Goal: Navigation & Orientation: Find specific page/section

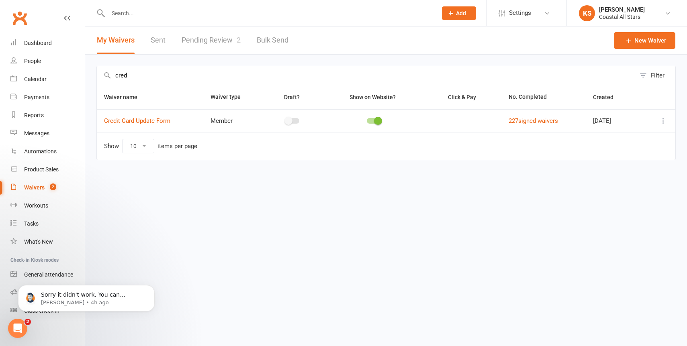
click at [120, 77] on input "cred" at bounding box center [366, 75] width 538 height 18
click at [123, 78] on input "cred" at bounding box center [366, 75] width 538 height 18
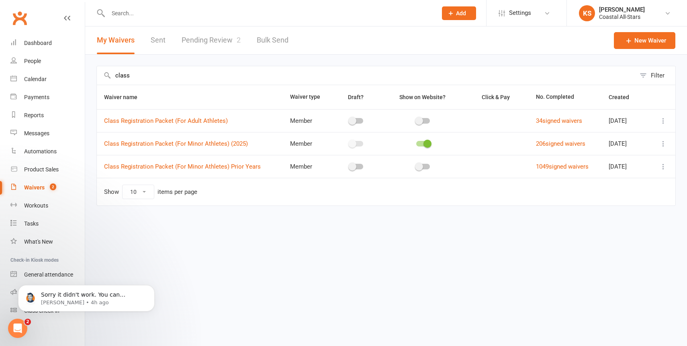
type input "class"
click at [662, 145] on icon at bounding box center [663, 144] width 8 height 8
click at [624, 189] on link "Copy external link to clipboard" at bounding box center [620, 192] width 94 height 16
click at [39, 79] on div "Calendar" at bounding box center [35, 79] width 22 height 6
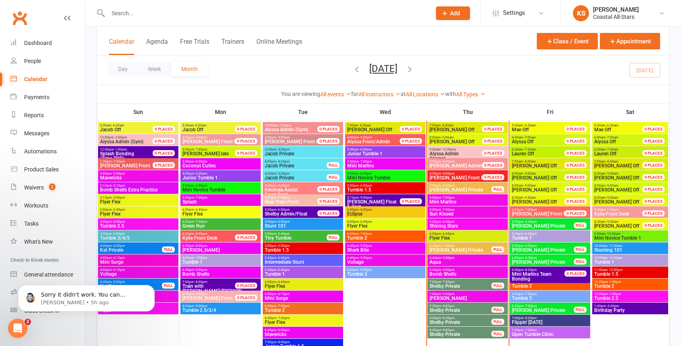
scroll to position [359, 0]
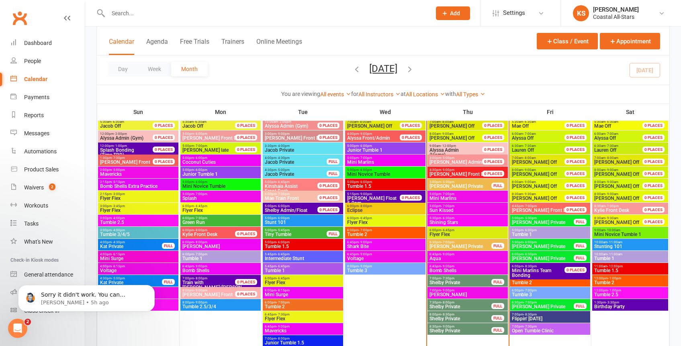
click at [480, 80] on div "Day Week Month [DATE] [DATE] Sun Mon Tue Wed Thu Fri Sat 31 01 02 03 04 05 06 0…" at bounding box center [383, 69] width 572 height 29
click at [621, 246] on span "Stunting 101" at bounding box center [630, 246] width 73 height 5
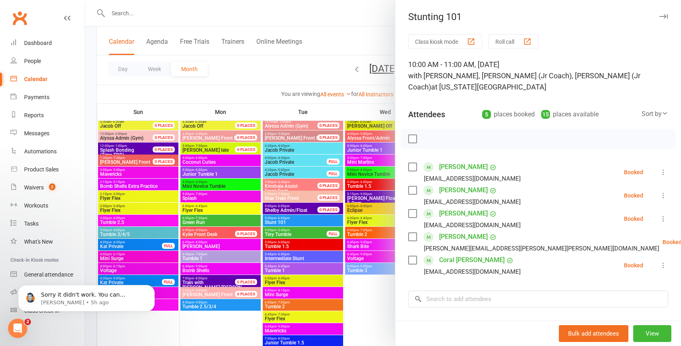
click at [373, 317] on div at bounding box center [383, 173] width 596 height 346
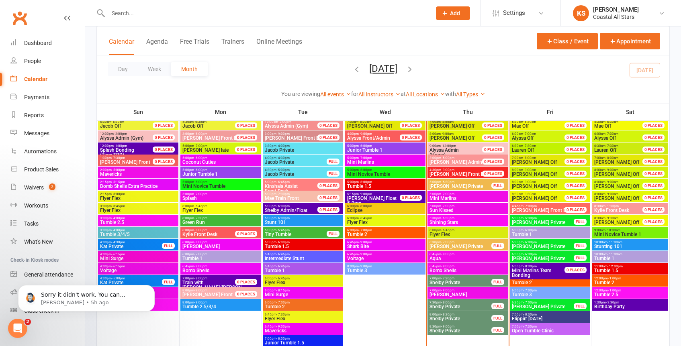
click at [642, 306] on span "Birthday Party" at bounding box center [630, 306] width 73 height 5
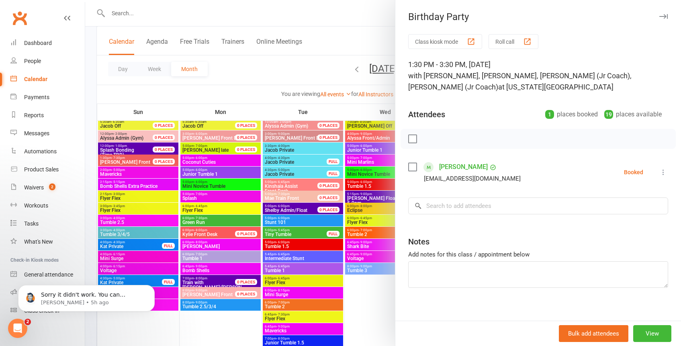
click at [398, 302] on div "Class kiosk mode Roll call 1:30 PM - 3:30 PM, [DATE] with [PERSON_NAME], [PERSO…" at bounding box center [538, 181] width 286 height 294
click at [369, 288] on div at bounding box center [383, 173] width 596 height 346
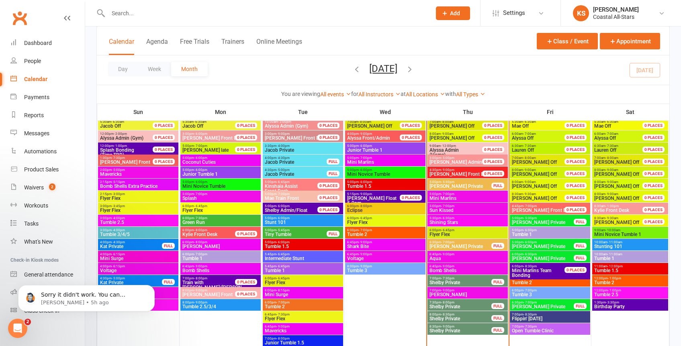
click at [630, 279] on span "12:00pm - 1:00pm" at bounding box center [630, 279] width 73 height 4
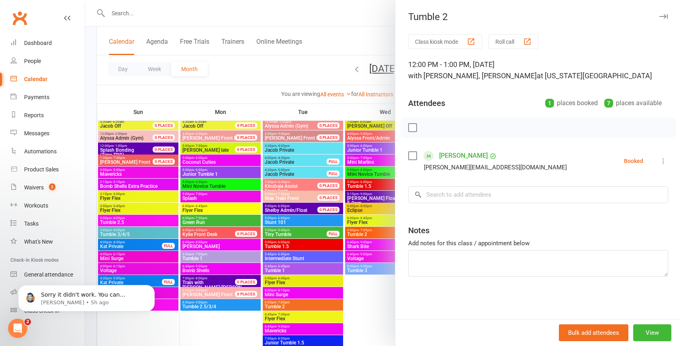
click at [373, 316] on div at bounding box center [383, 173] width 596 height 346
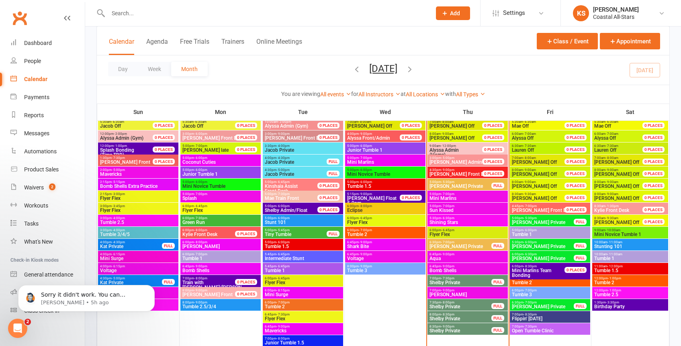
click at [643, 289] on span "12:00pm - 1:00pm" at bounding box center [630, 291] width 73 height 4
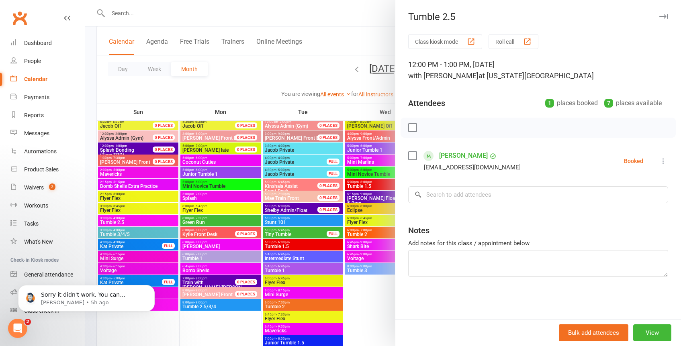
click at [395, 307] on div "Class kiosk mode Roll call 12:00 PM - 1:00 PM, [DATE] with [PERSON_NAME] at [US…" at bounding box center [538, 176] width 286 height 285
click at [362, 312] on div at bounding box center [383, 173] width 596 height 346
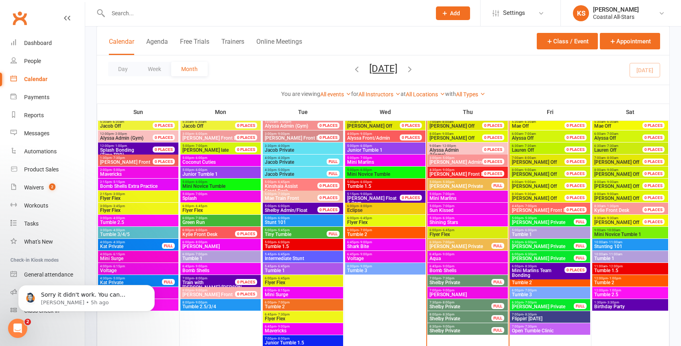
click at [606, 280] on span "Tumble 2" at bounding box center [630, 282] width 73 height 5
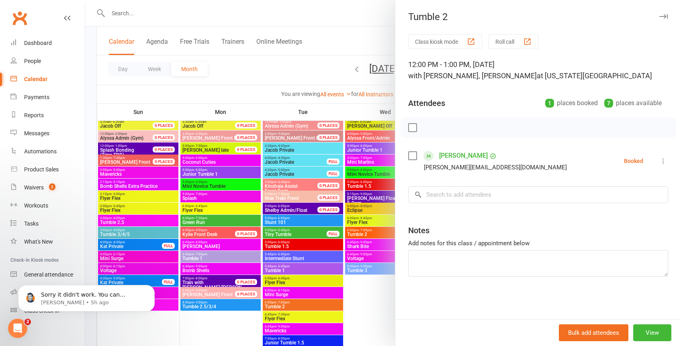
click at [388, 309] on div at bounding box center [383, 173] width 596 height 346
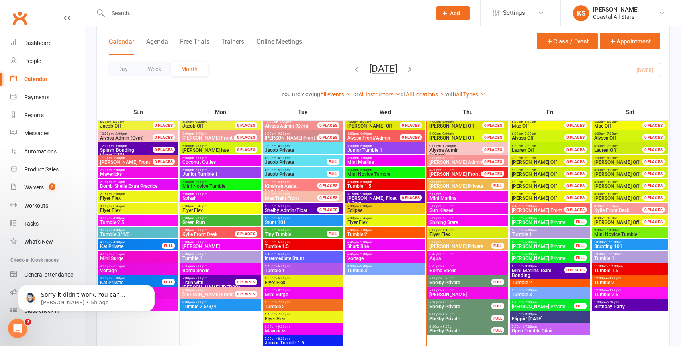
click at [624, 246] on span "Stunting 101" at bounding box center [630, 246] width 73 height 5
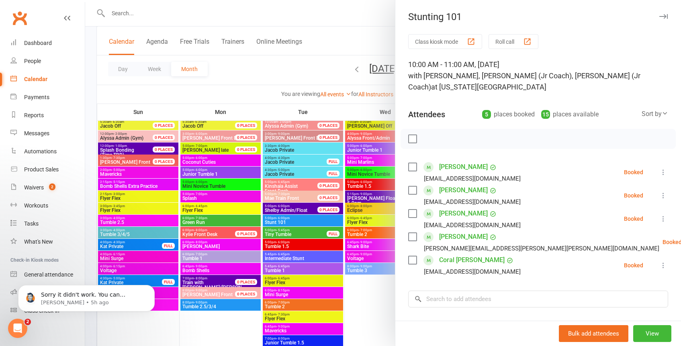
click at [380, 315] on div at bounding box center [383, 173] width 596 height 346
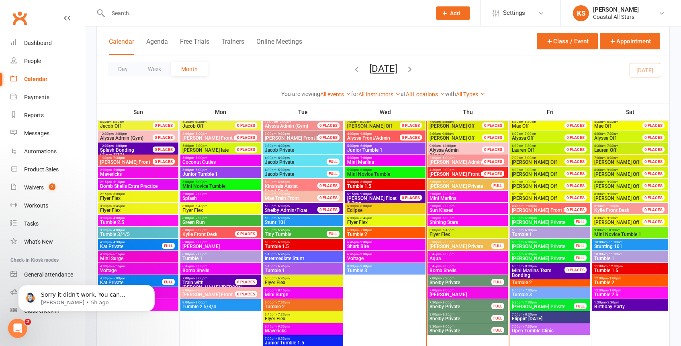
click at [620, 271] on span "Tumble 1.5" at bounding box center [630, 270] width 73 height 5
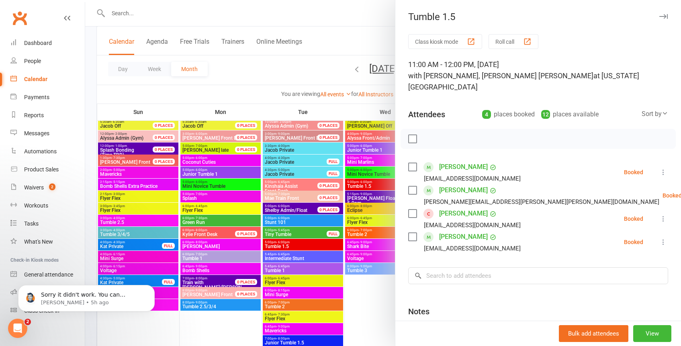
click at [385, 308] on div at bounding box center [383, 173] width 596 height 346
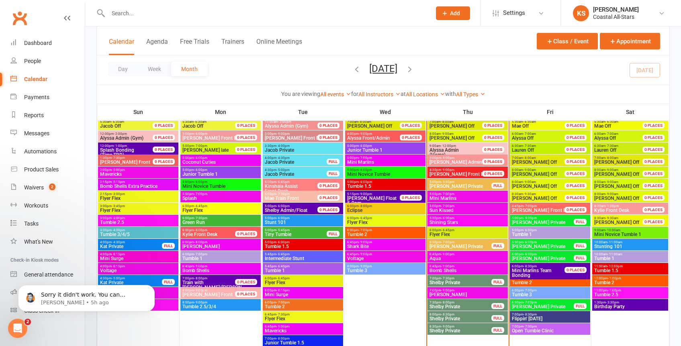
click at [634, 275] on div "12:00pm - 1:00pm Tumble 2" at bounding box center [630, 281] width 76 height 12
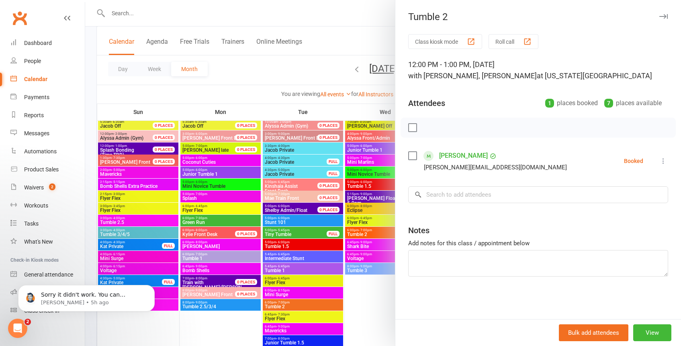
click at [371, 299] on div at bounding box center [383, 173] width 596 height 346
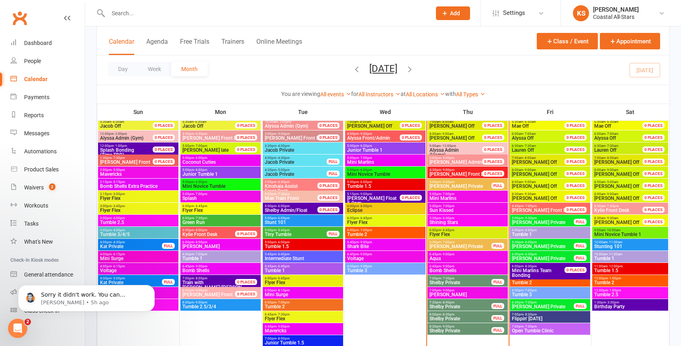
click at [634, 291] on span "12:00pm - 1:00pm" at bounding box center [630, 291] width 73 height 4
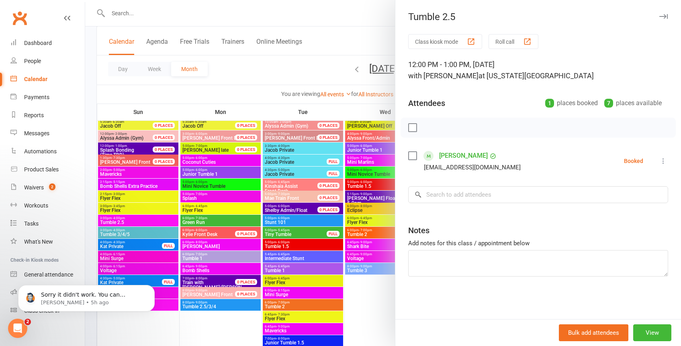
click at [372, 300] on div at bounding box center [383, 173] width 596 height 346
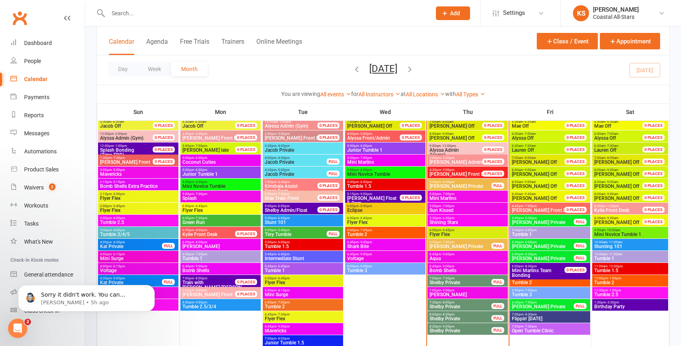
click at [622, 292] on span "12:00pm - 1:00pm" at bounding box center [630, 291] width 73 height 4
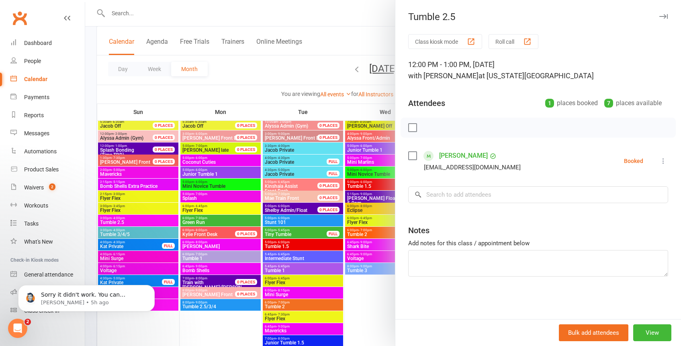
click at [380, 342] on div at bounding box center [383, 173] width 596 height 346
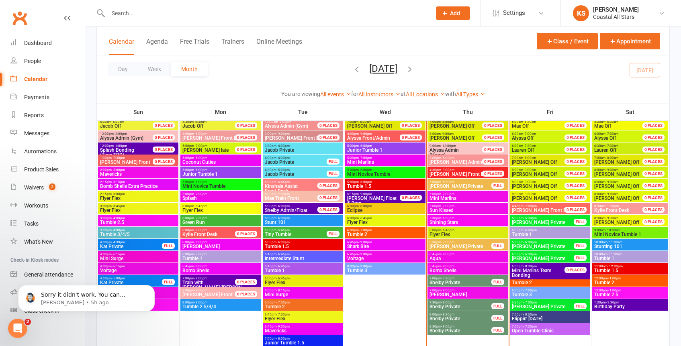
click at [628, 279] on span "12:00pm - 1:00pm" at bounding box center [630, 279] width 73 height 4
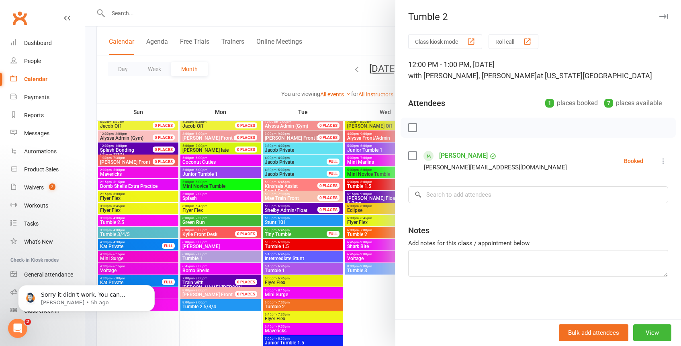
click at [378, 308] on div at bounding box center [383, 173] width 596 height 346
